Goal: Information Seeking & Learning: Learn about a topic

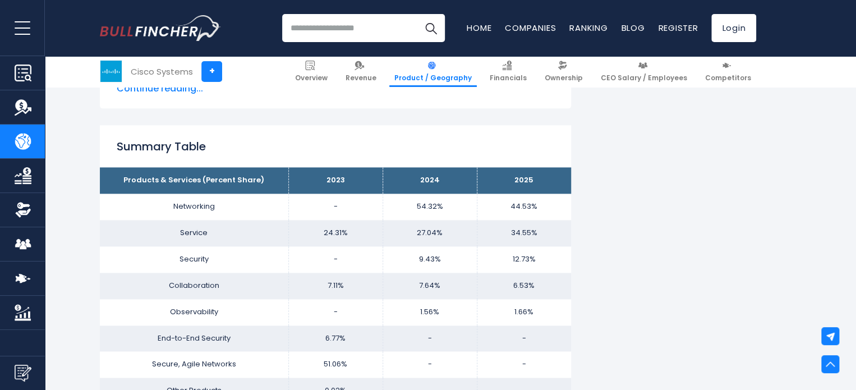
scroll to position [659, 0]
click at [496, 73] on link "Financials" at bounding box center [507, 71] width 47 height 31
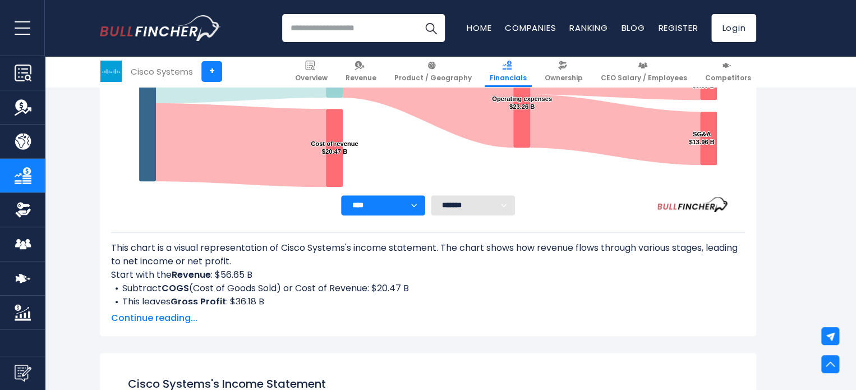
scroll to position [229, 0]
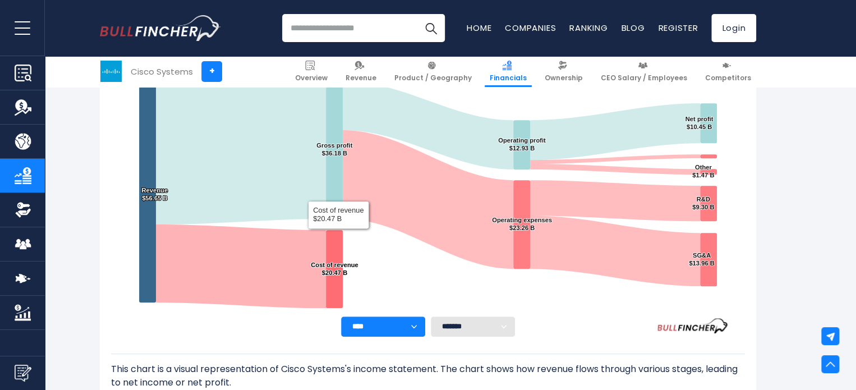
click at [408, 321] on select "**** **** **** **** **** ****" at bounding box center [383, 326] width 84 height 20
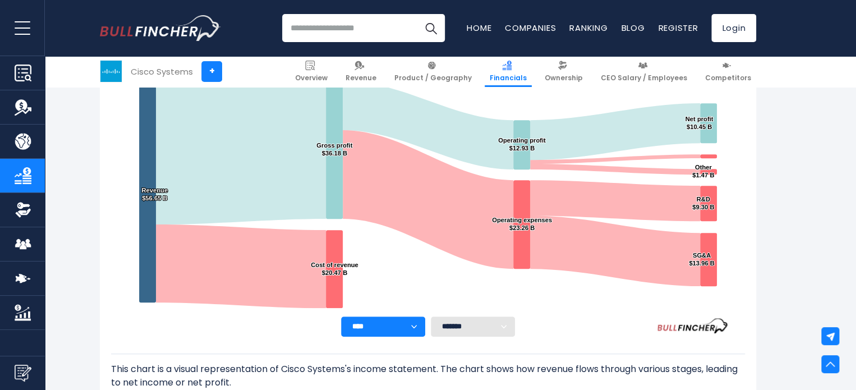
click at [408, 322] on select "**** **** **** **** **** ****" at bounding box center [383, 326] width 84 height 20
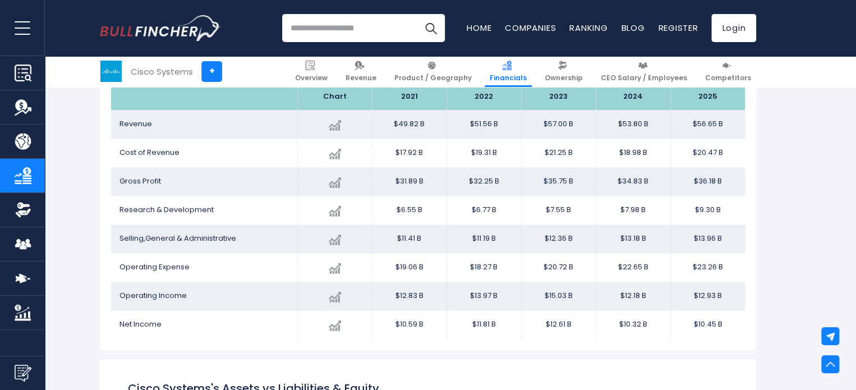
scroll to position [603, 0]
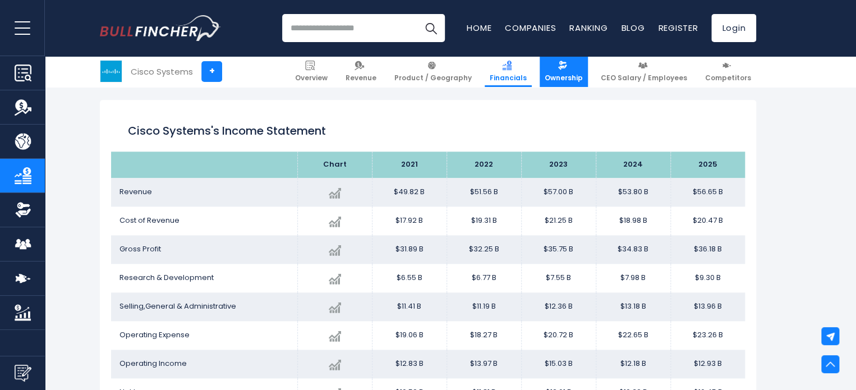
click at [567, 62] on img at bounding box center [562, 66] width 10 height 10
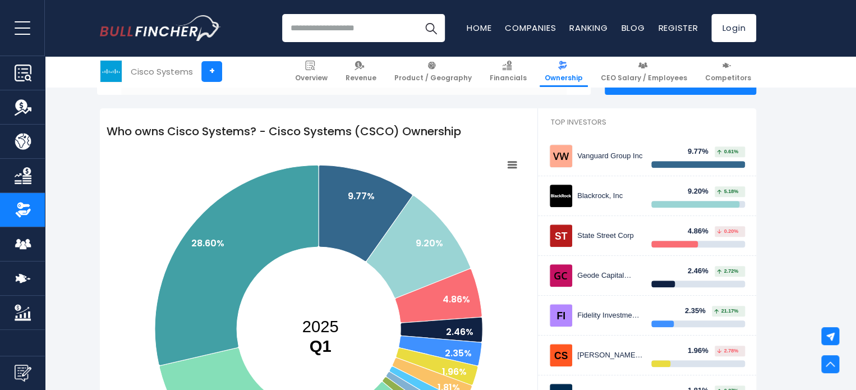
scroll to position [84, 0]
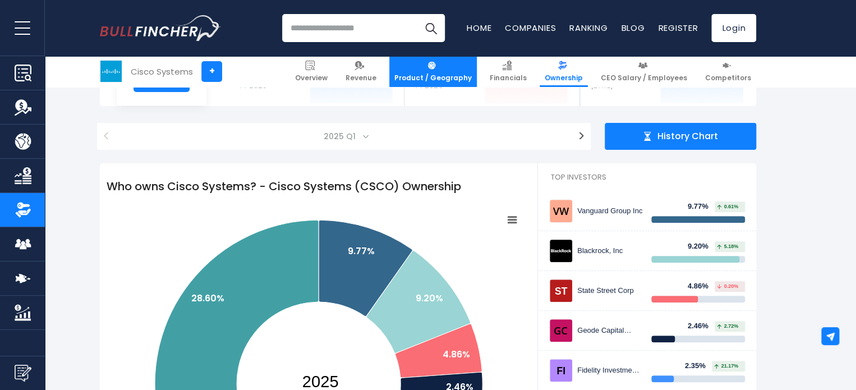
click at [459, 64] on link "Product / Geography" at bounding box center [432, 71] width 87 height 31
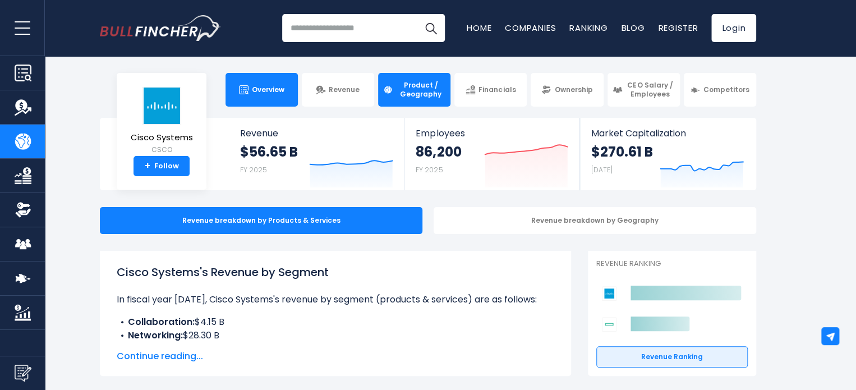
click at [269, 85] on span "Overview" at bounding box center [268, 89] width 33 height 9
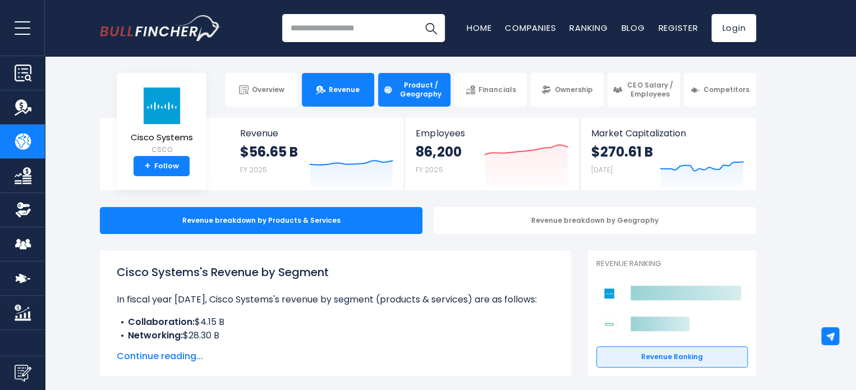
click at [340, 85] on span "Revenue" at bounding box center [344, 89] width 31 height 9
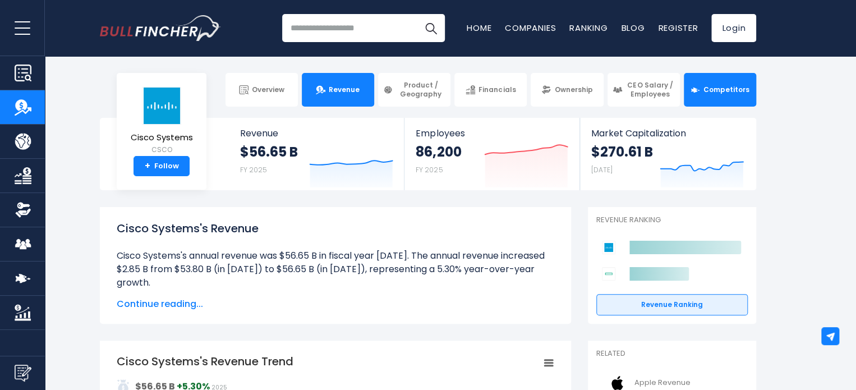
click at [709, 96] on link "Competitors" at bounding box center [719, 90] width 72 height 34
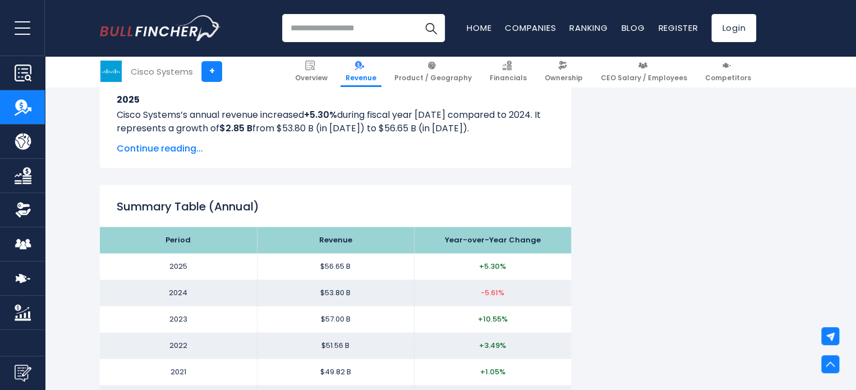
scroll to position [981, 0]
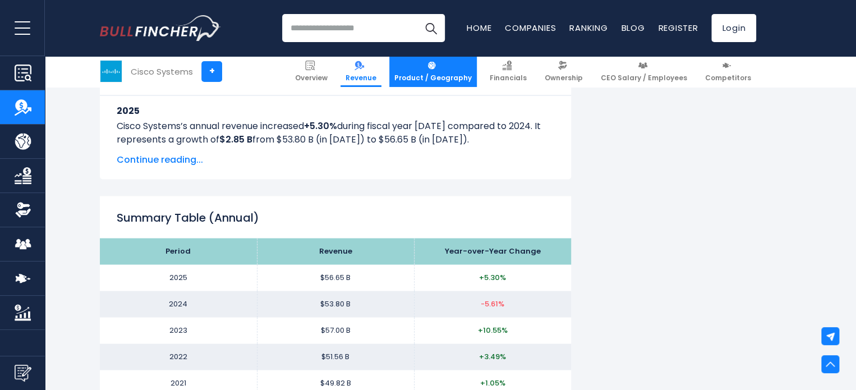
click at [441, 70] on link "Product / Geography" at bounding box center [432, 71] width 87 height 31
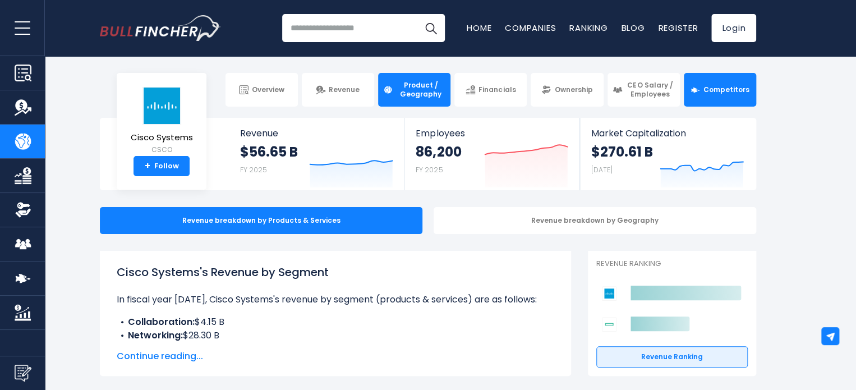
click at [719, 86] on span "Competitors" at bounding box center [726, 89] width 46 height 9
